Goal: Task Accomplishment & Management: Manage account settings

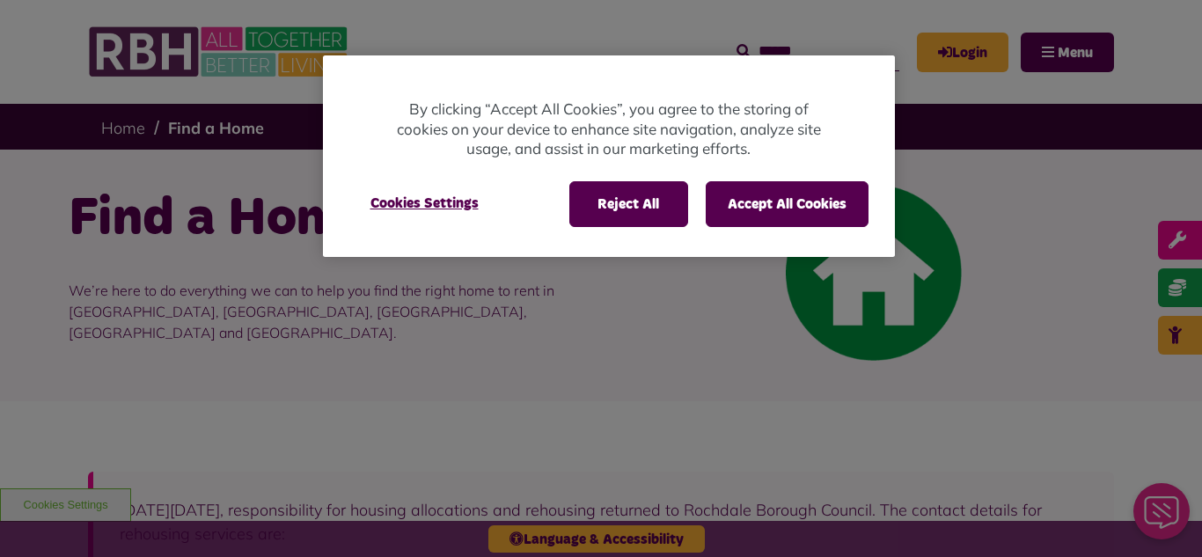
click at [784, 239] on div "Reject All Accept All Cookies Cookies Settings" at bounding box center [609, 212] width 572 height 89
click at [785, 216] on button "Accept All Cookies" at bounding box center [787, 204] width 163 height 46
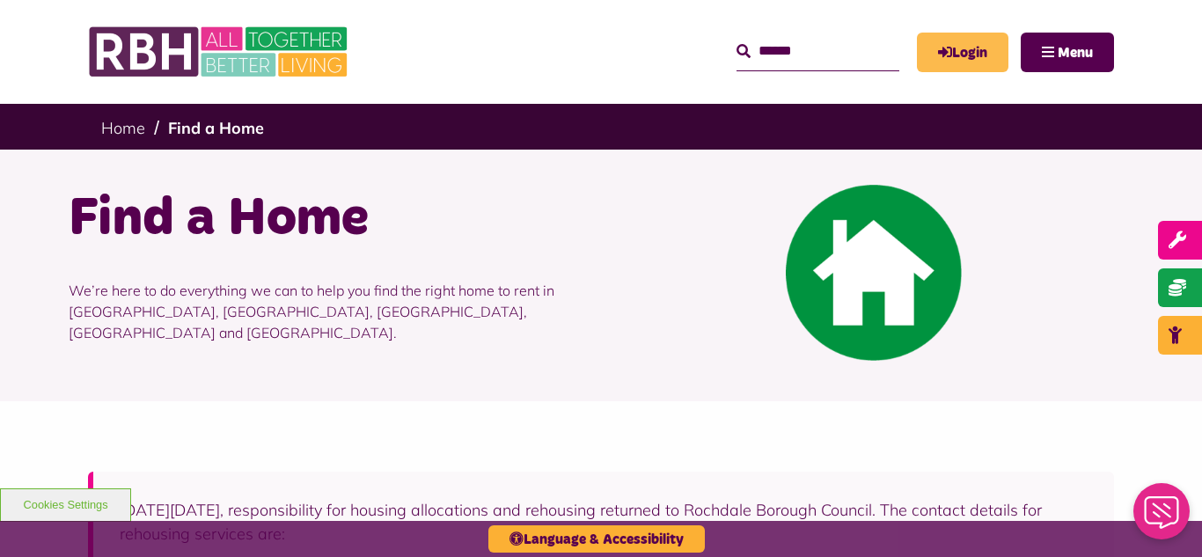
click at [986, 57] on link "Login" at bounding box center [963, 53] width 92 height 40
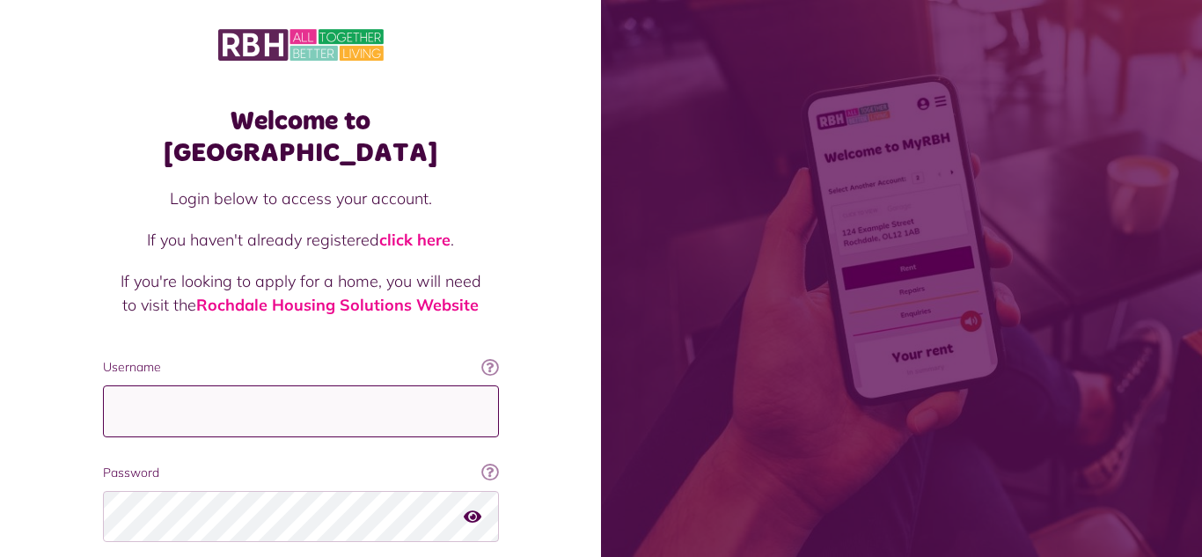
click at [375, 385] on input "Username" at bounding box center [301, 411] width 396 height 52
type input "**********"
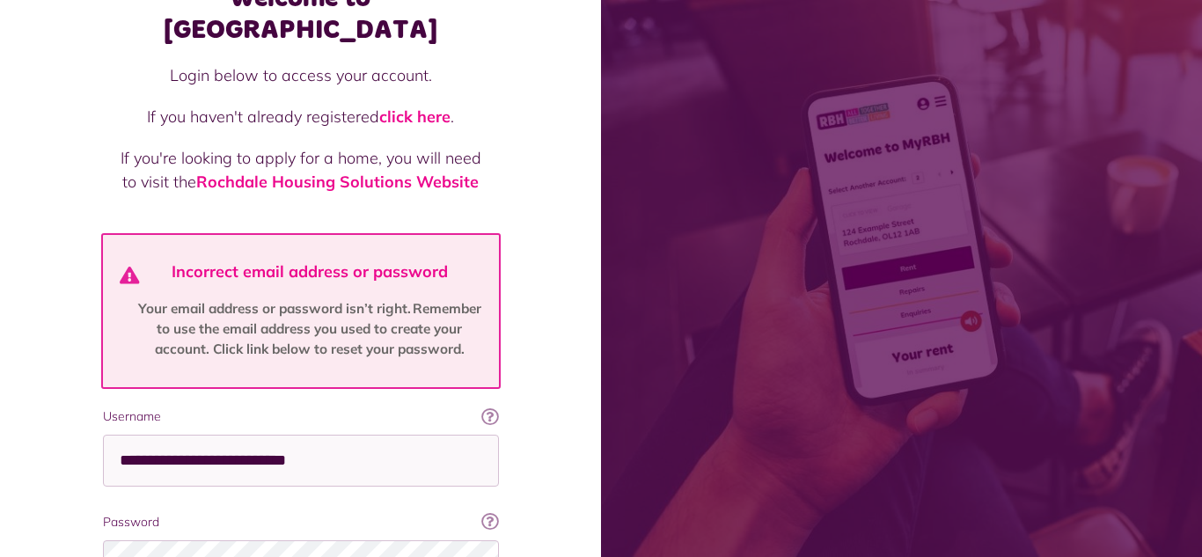
scroll to position [138, 0]
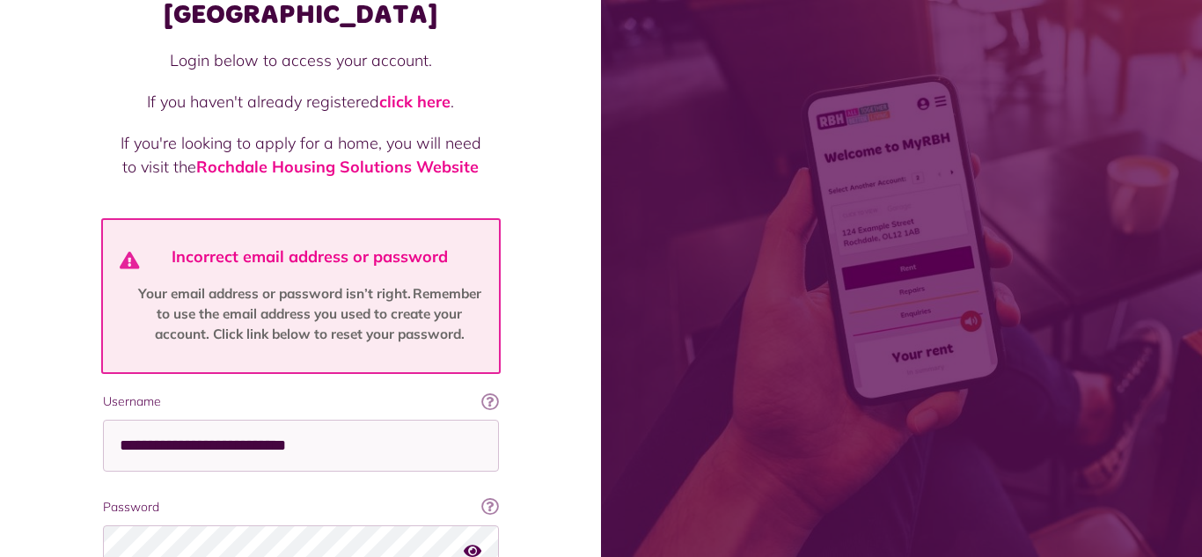
click at [480, 543] on icon "button" at bounding box center [473, 551] width 18 height 16
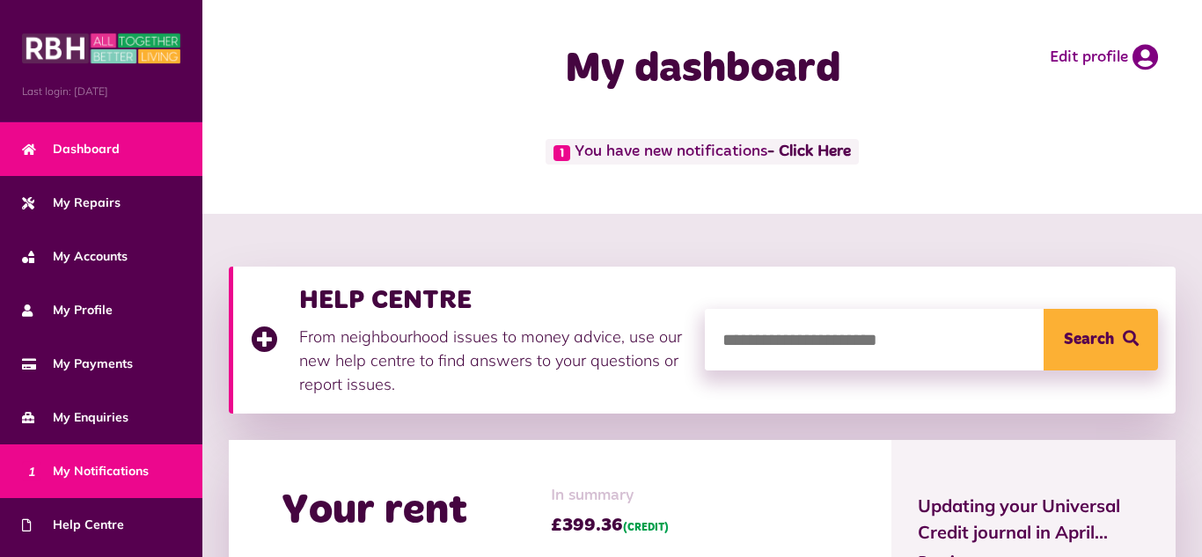
click at [135, 481] on span "1 My Notifications" at bounding box center [85, 471] width 127 height 18
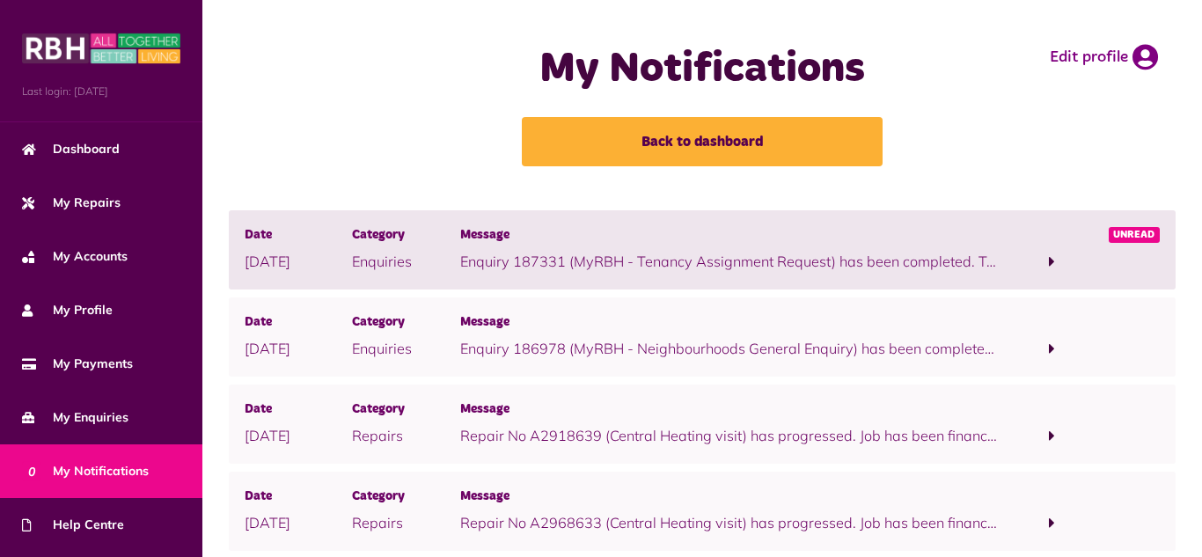
click at [1047, 263] on span at bounding box center [1051, 262] width 107 height 24
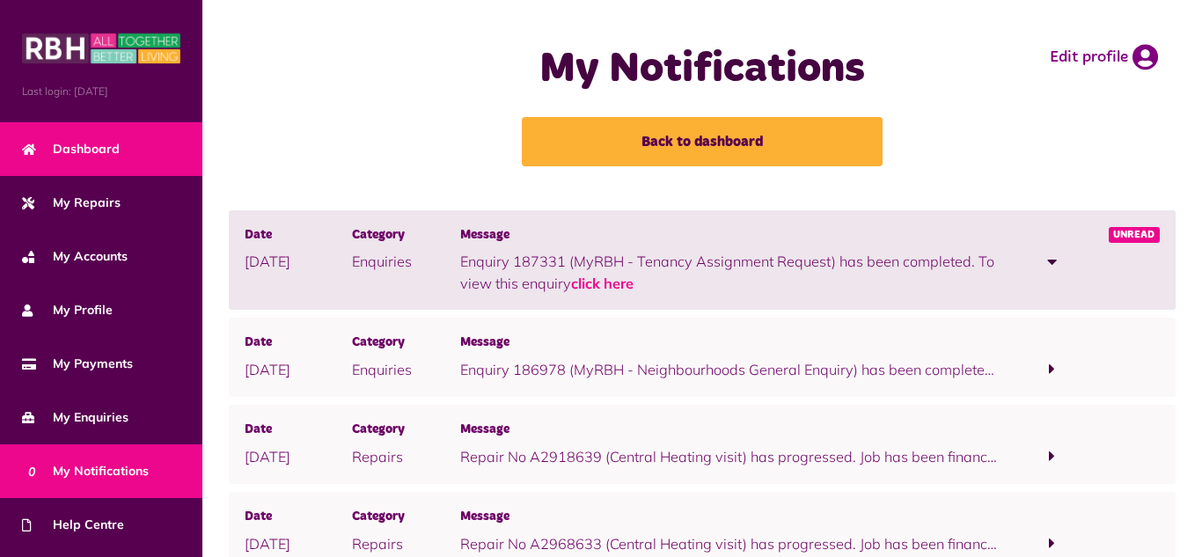
click at [92, 173] on link "Dashboard" at bounding box center [101, 149] width 202 height 54
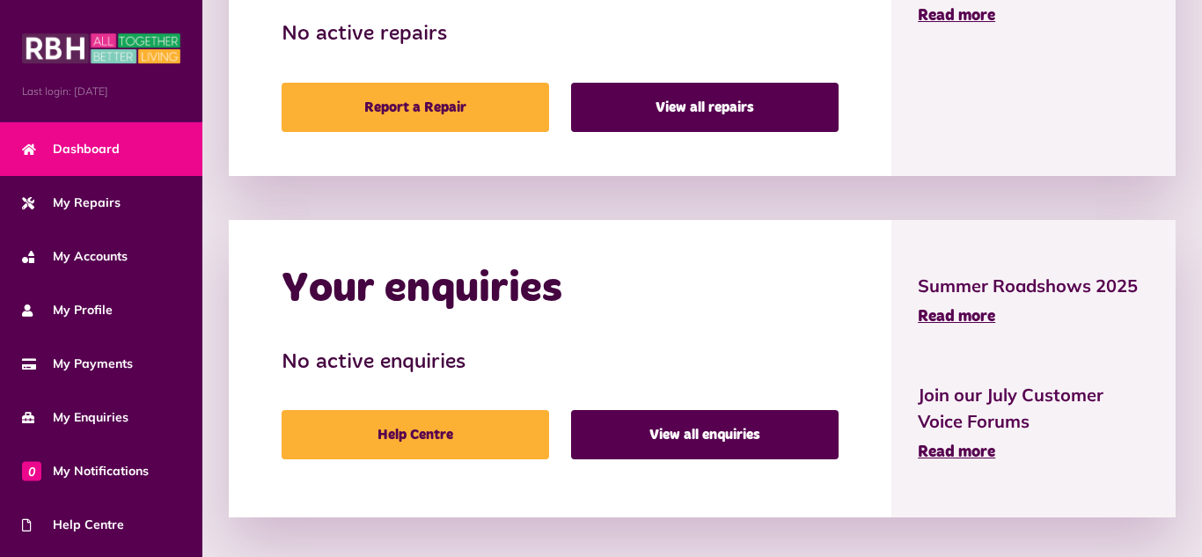
scroll to position [928, 0]
